Goal: Information Seeking & Learning: Learn about a topic

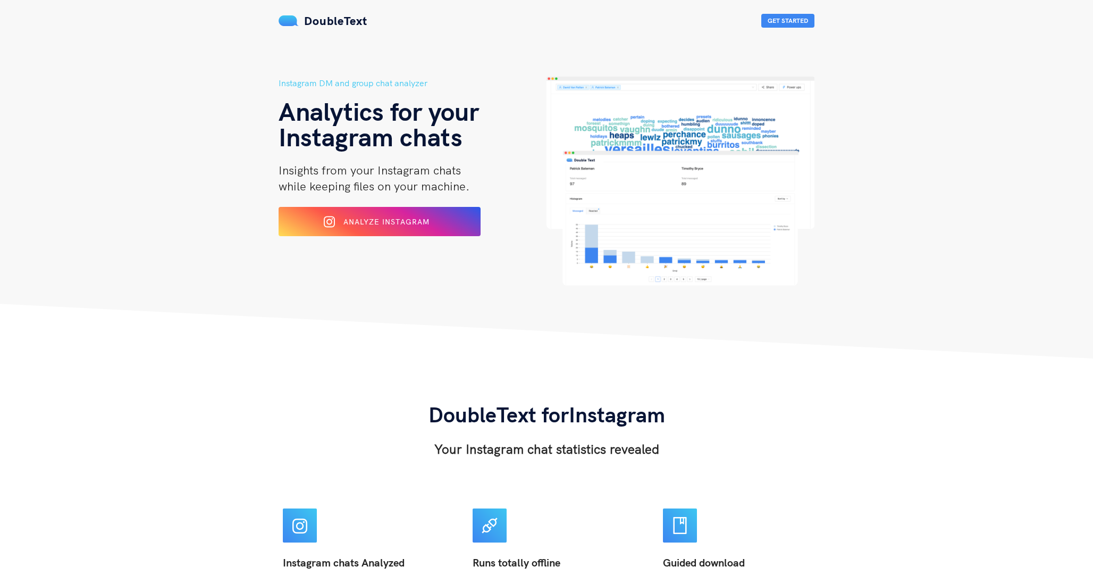
scroll to position [11, 0]
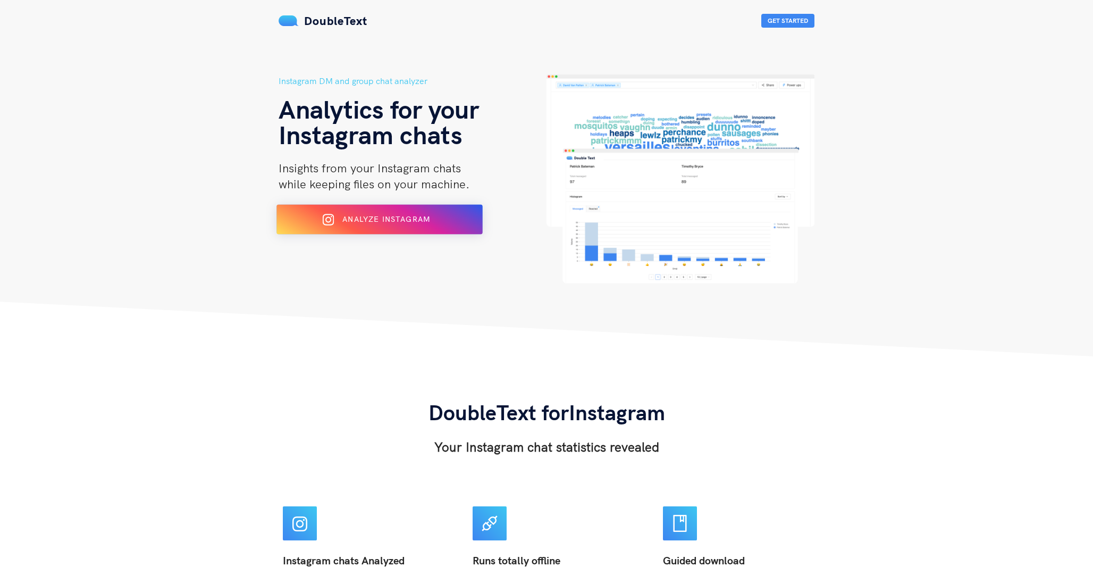
click at [372, 218] on span "Analyze Instagram" at bounding box center [386, 219] width 88 height 10
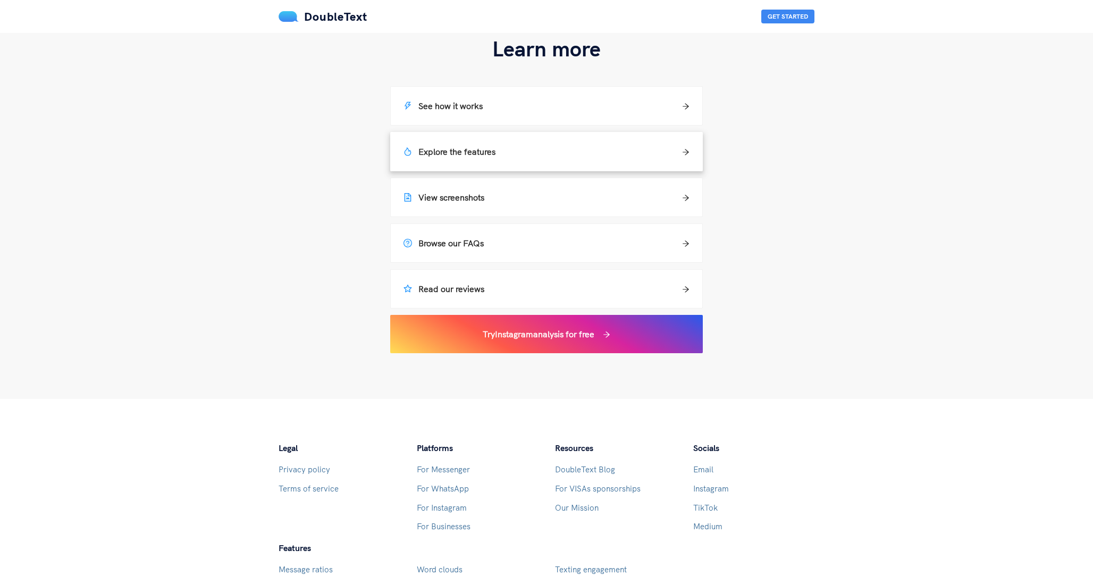
click at [454, 156] on h5 "Explore the features" at bounding box center [449, 151] width 92 height 13
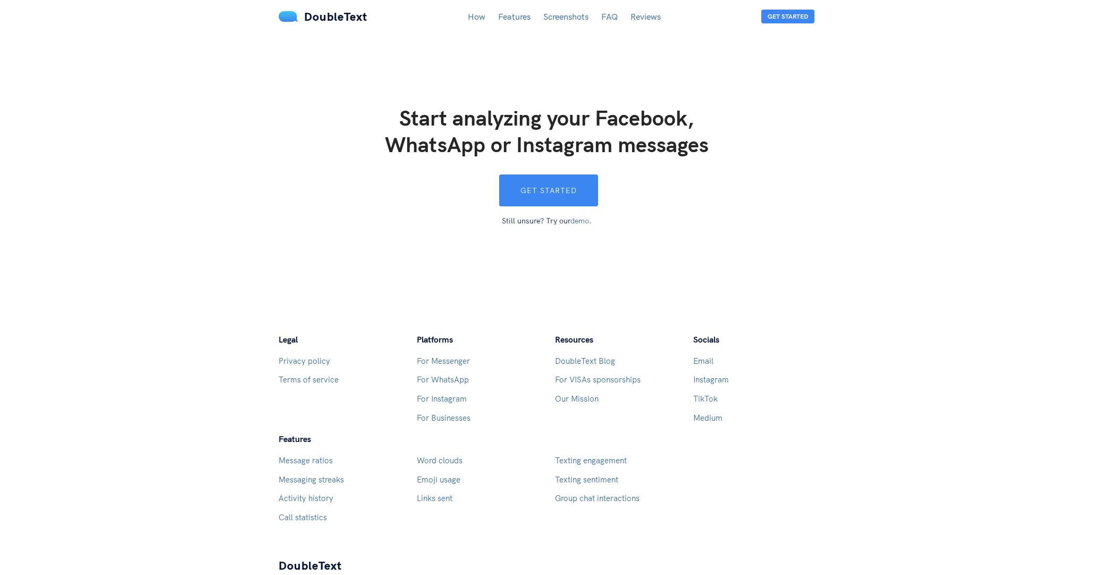
scroll to position [2887, 0]
